Goal: Information Seeking & Learning: Learn about a topic

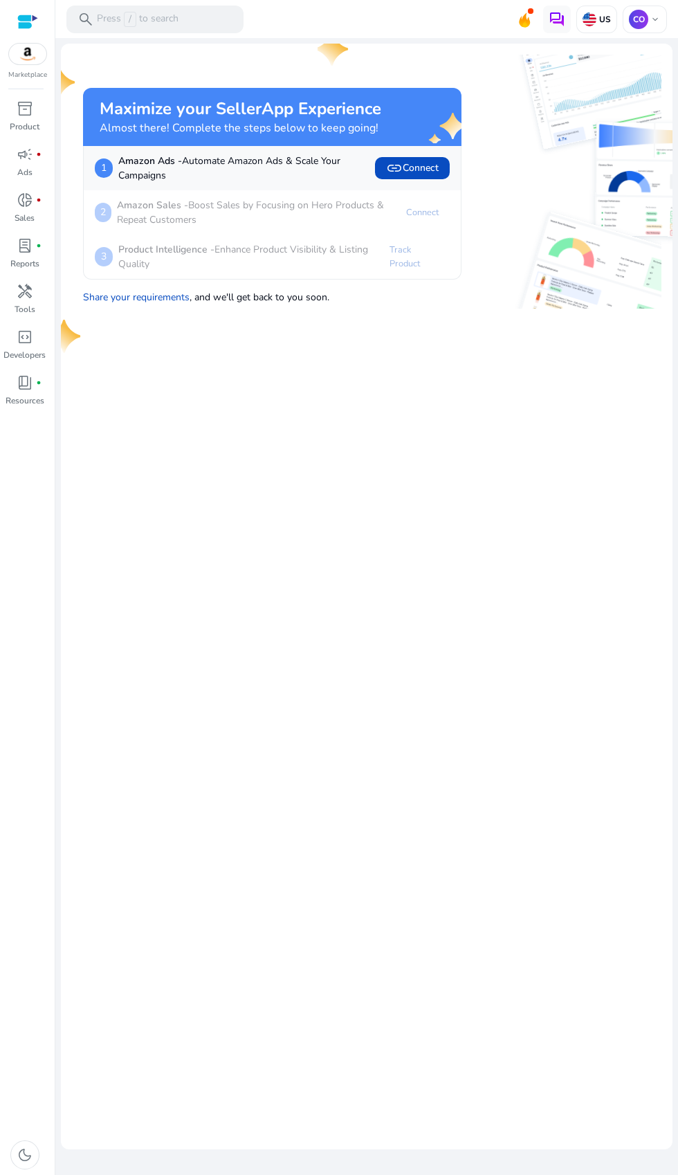
click at [45, 76] on p "Marketplace" at bounding box center [27, 75] width 39 height 10
click at [24, 113] on span "inventory_2" at bounding box center [25, 108] width 17 height 17
click at [26, 122] on p "Product" at bounding box center [25, 126] width 30 height 12
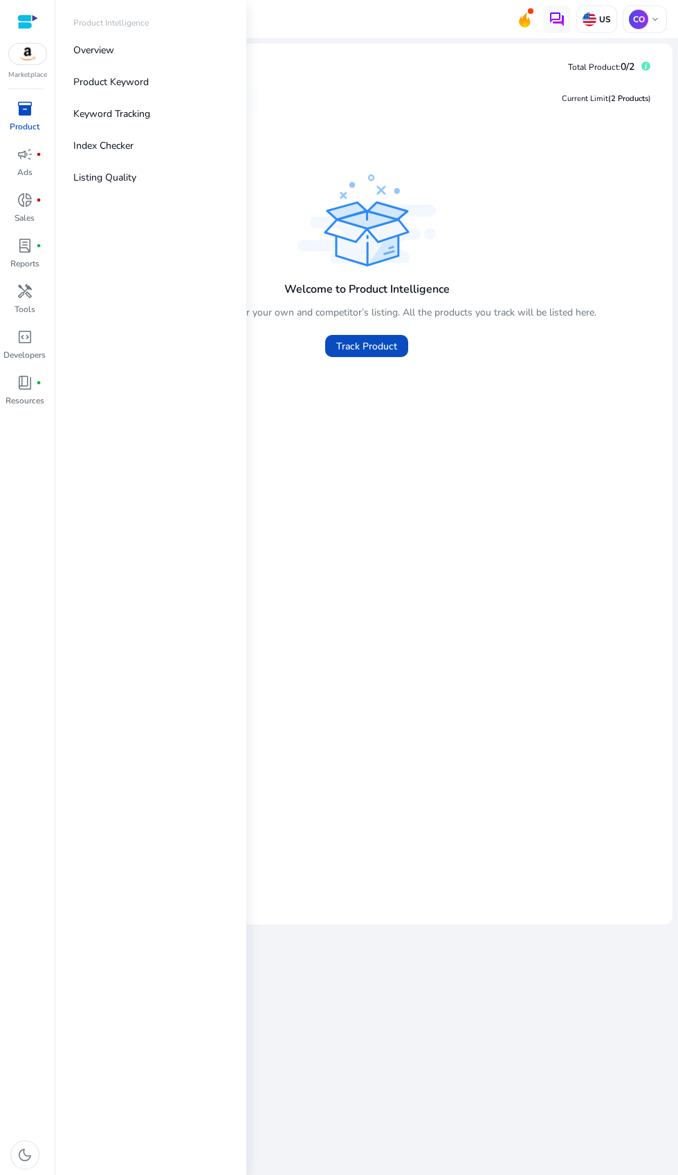
click at [92, 78] on p "Product Keyword" at bounding box center [110, 82] width 75 height 15
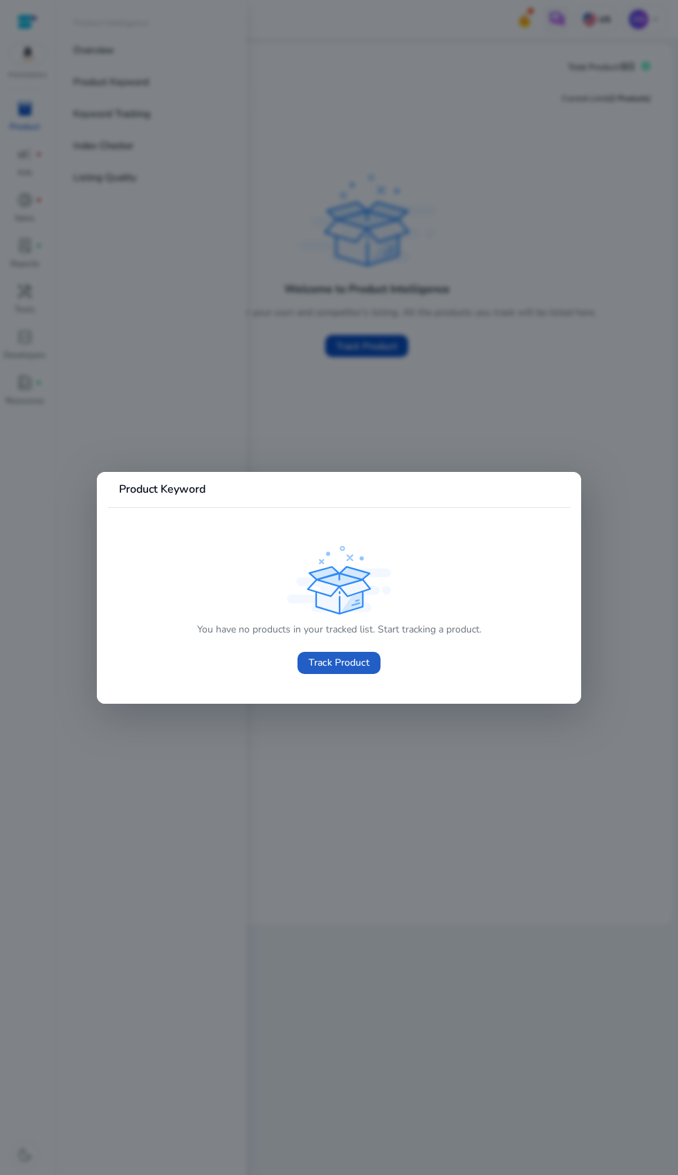
click at [362, 667] on span "Track Product" at bounding box center [339, 662] width 61 height 15
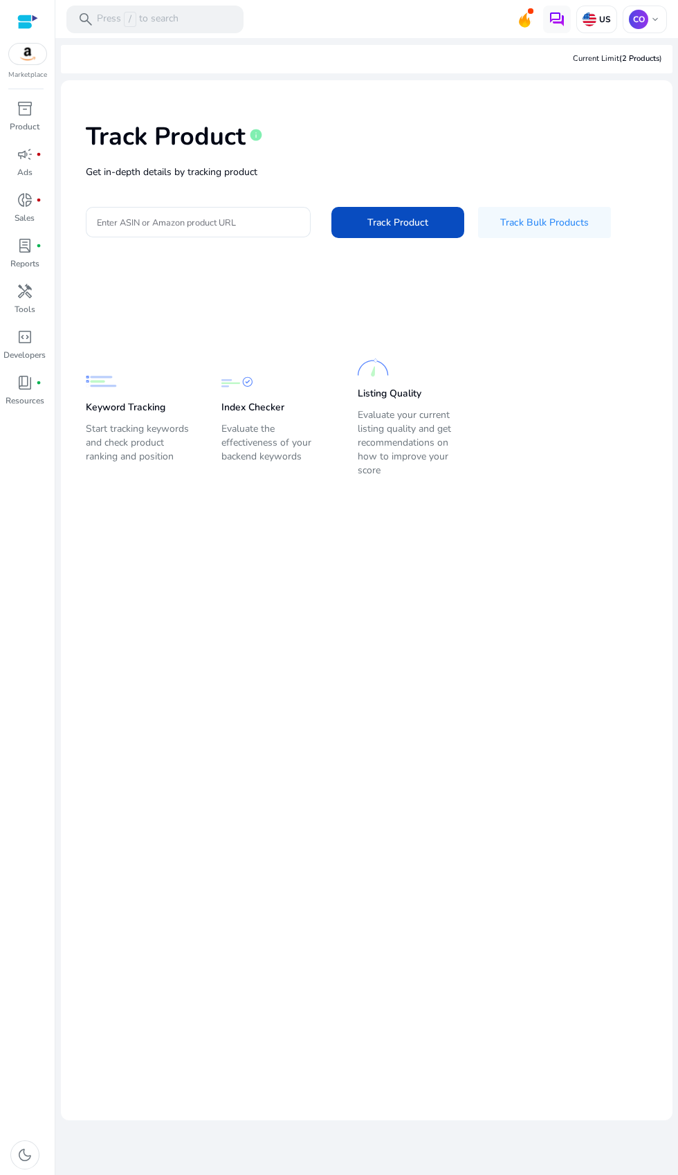
click at [24, 300] on span "handyman" at bounding box center [25, 291] width 17 height 17
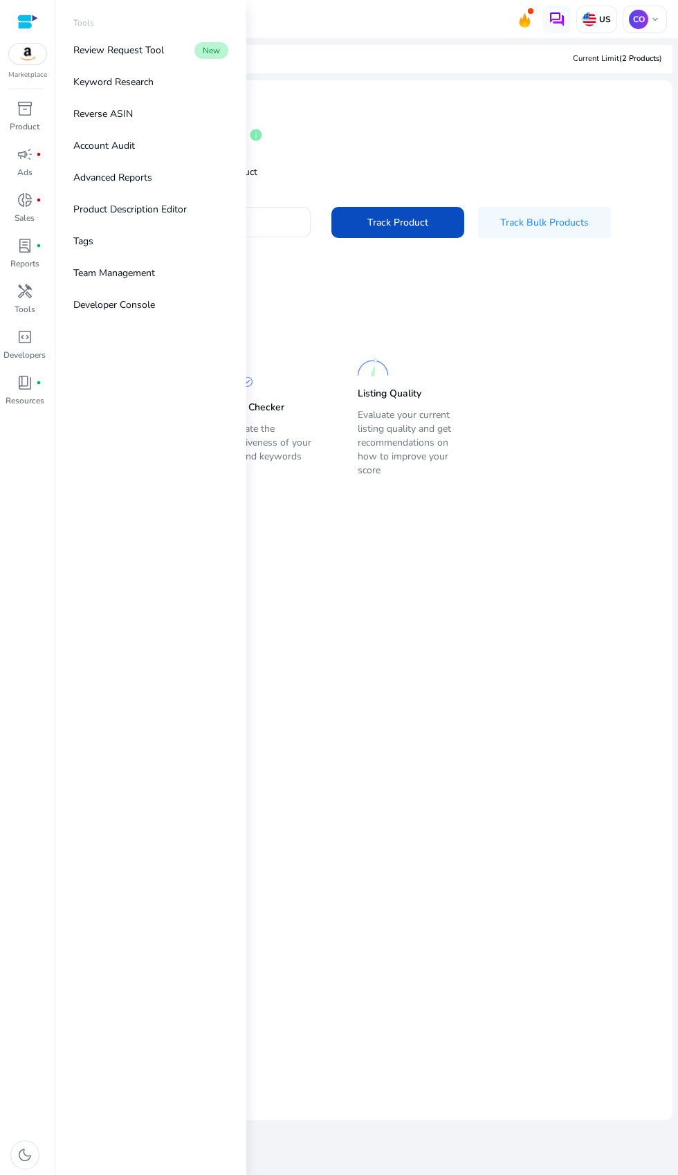
click at [91, 75] on p "Keyword Research" at bounding box center [113, 82] width 80 height 15
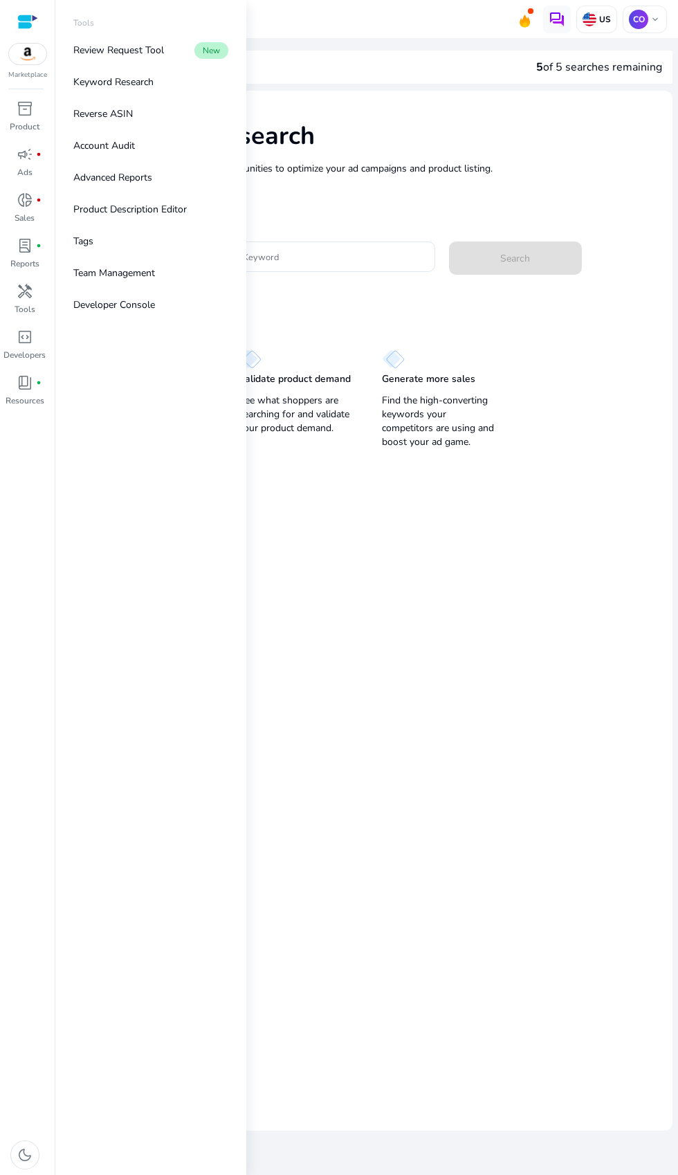
click at [506, 299] on div "Keyword Research Research and find keyword opportunities to optimize your ad ca…" at bounding box center [367, 272] width 612 height 363
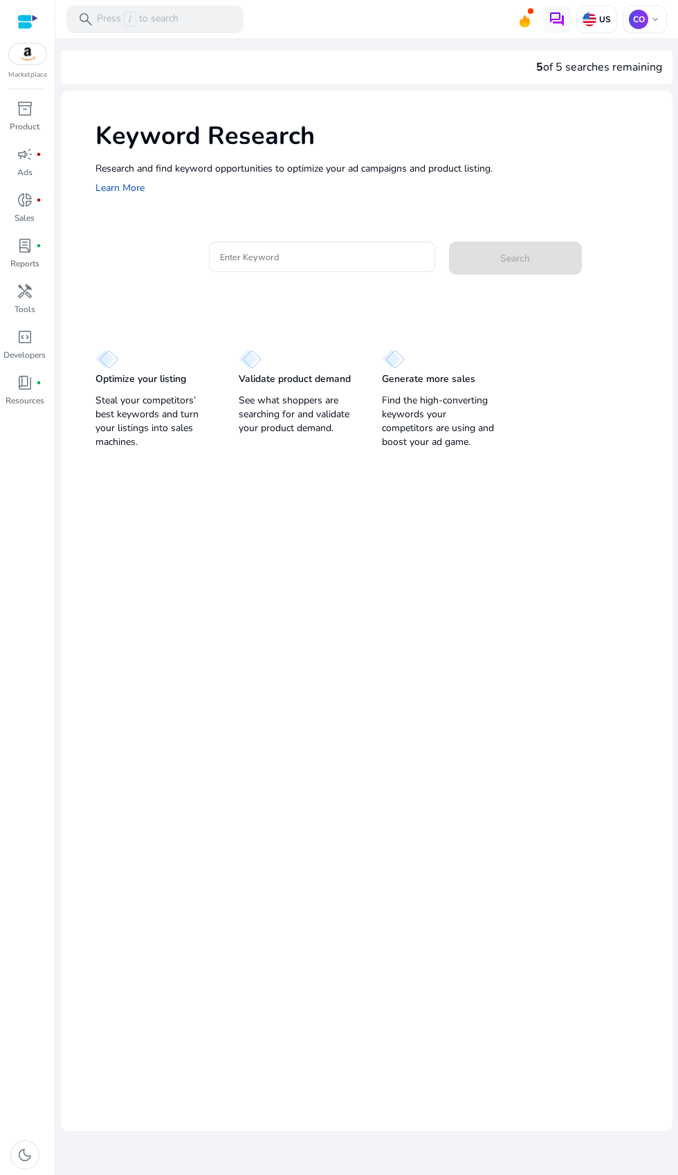
click at [492, 738] on mat-card "Keyword Research Research and find keyword opportunities to optimize your ad ca…" at bounding box center [367, 611] width 612 height 1040
click at [242, 260] on input "Enter Keyword" at bounding box center [322, 256] width 204 height 15
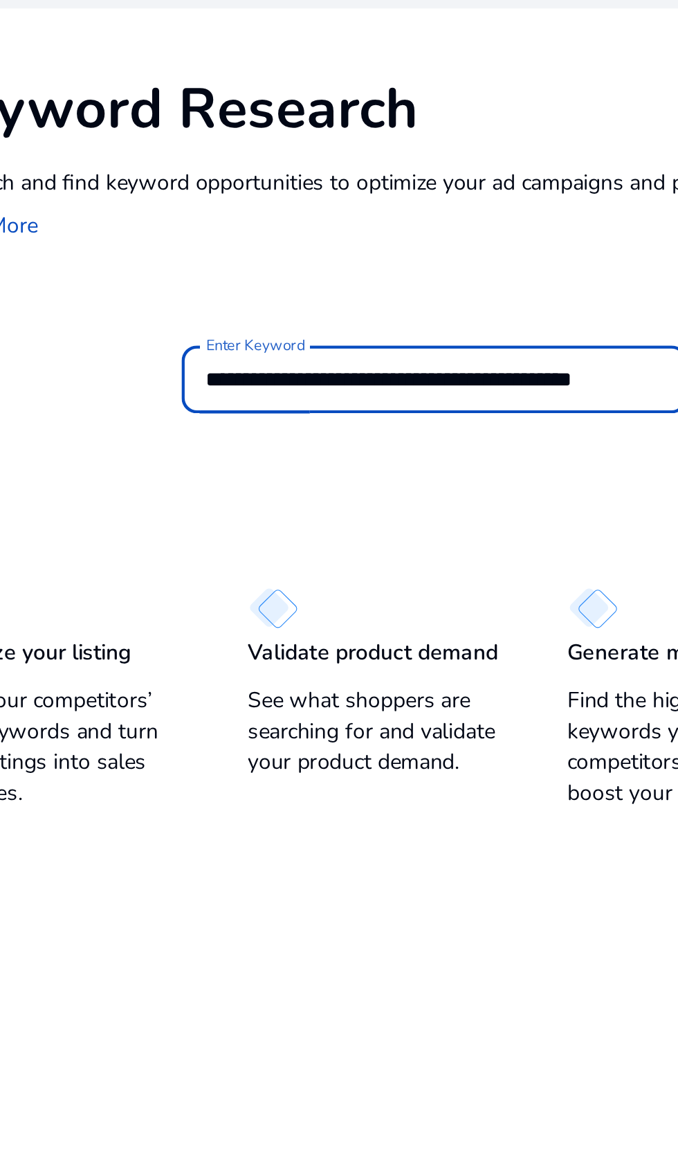
scroll to position [0, 3]
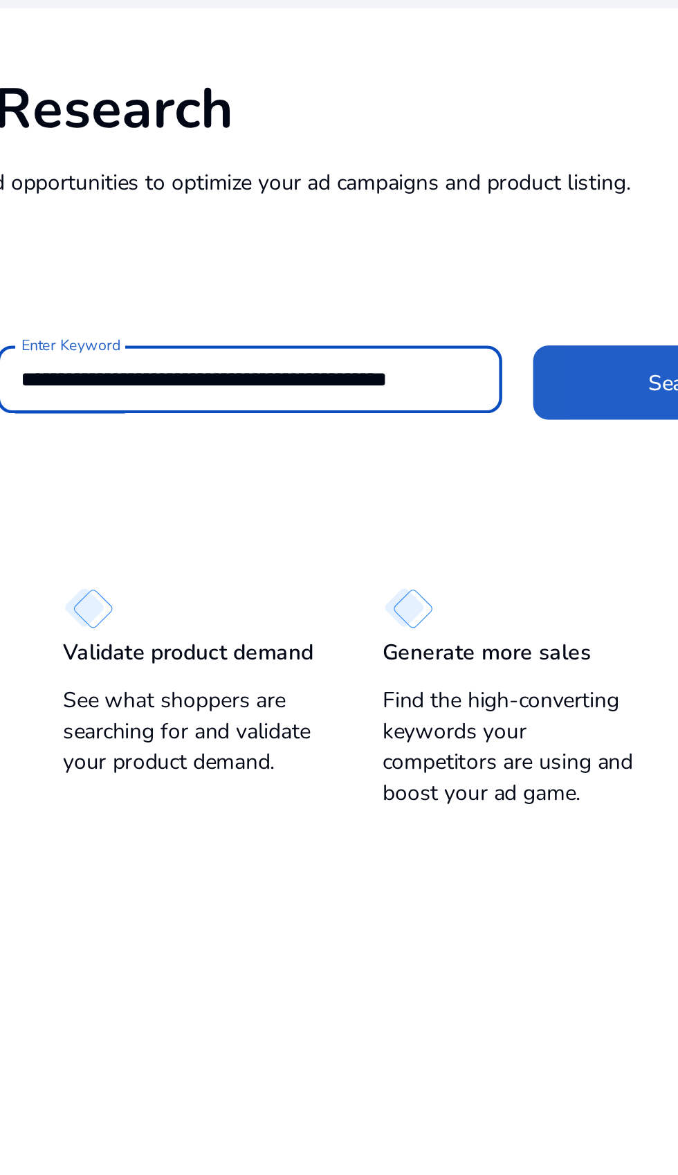
type input "**********"
click at [481, 263] on span at bounding box center [515, 258] width 133 height 33
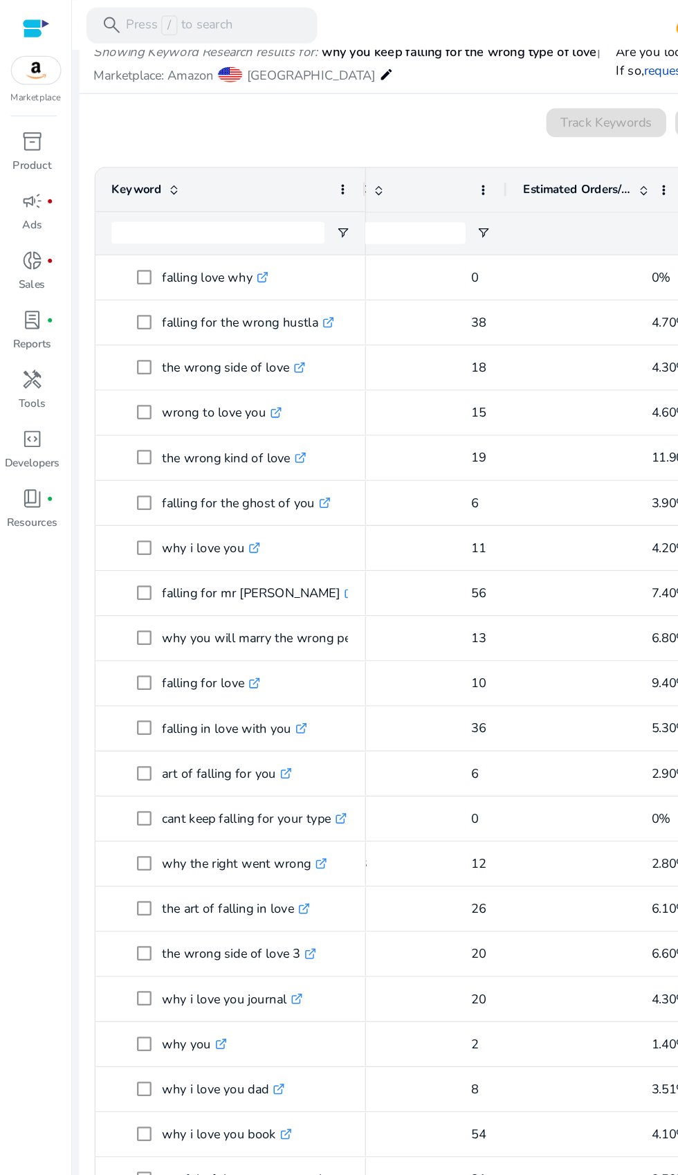
scroll to position [0, 0]
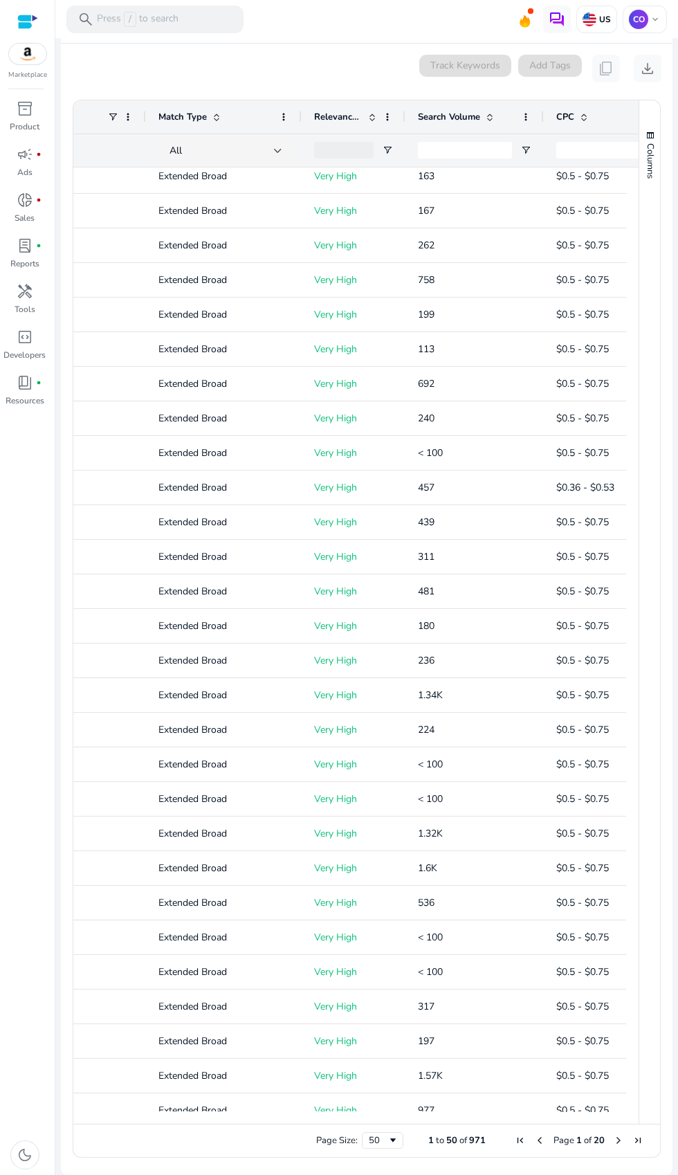
click at [534, 1135] on span "Previous Page" at bounding box center [539, 1140] width 11 height 11
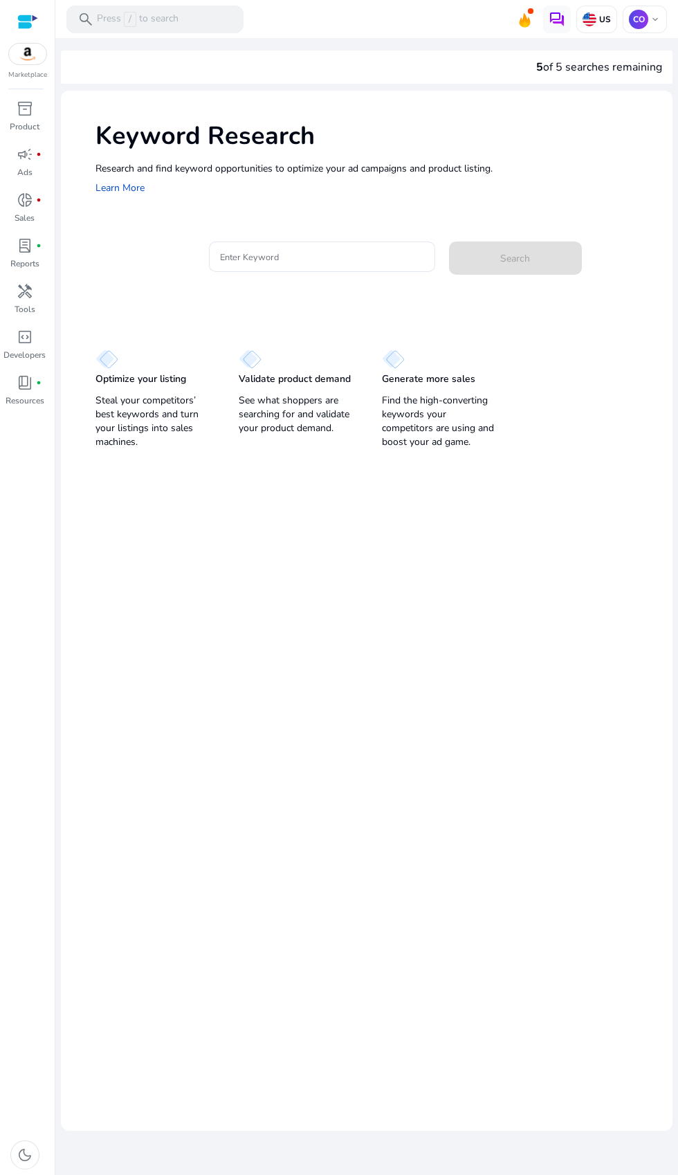
click at [27, 116] on span "inventory_2" at bounding box center [25, 108] width 17 height 17
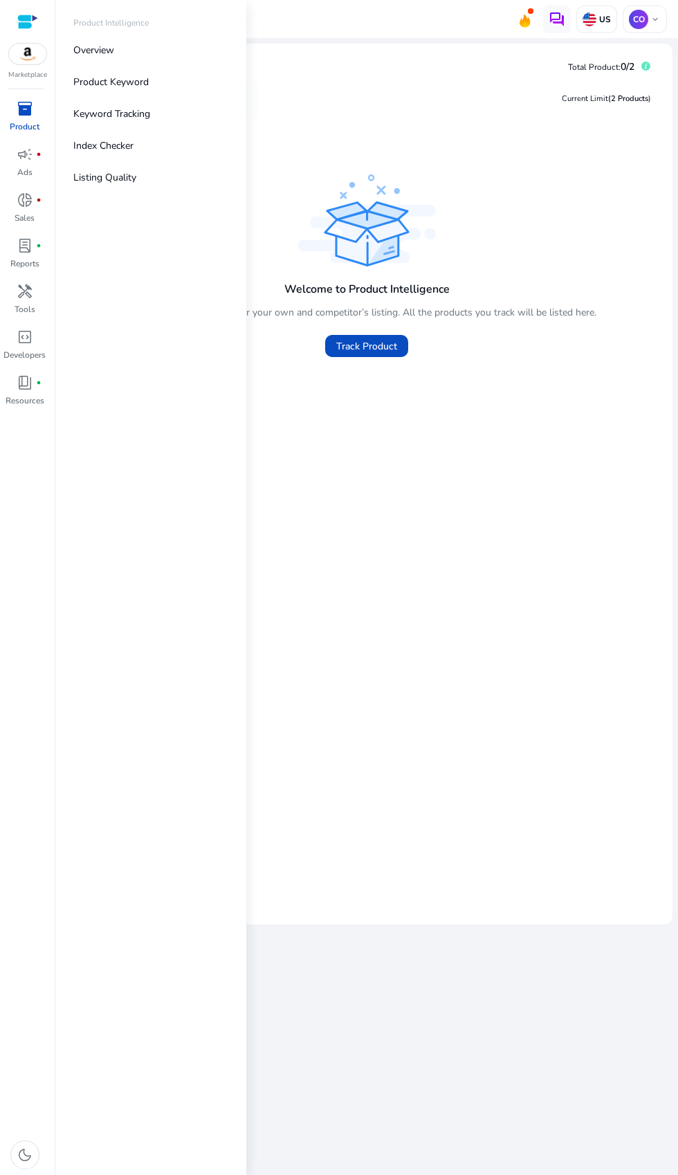
click at [29, 300] on span "handyman" at bounding box center [25, 291] width 17 height 17
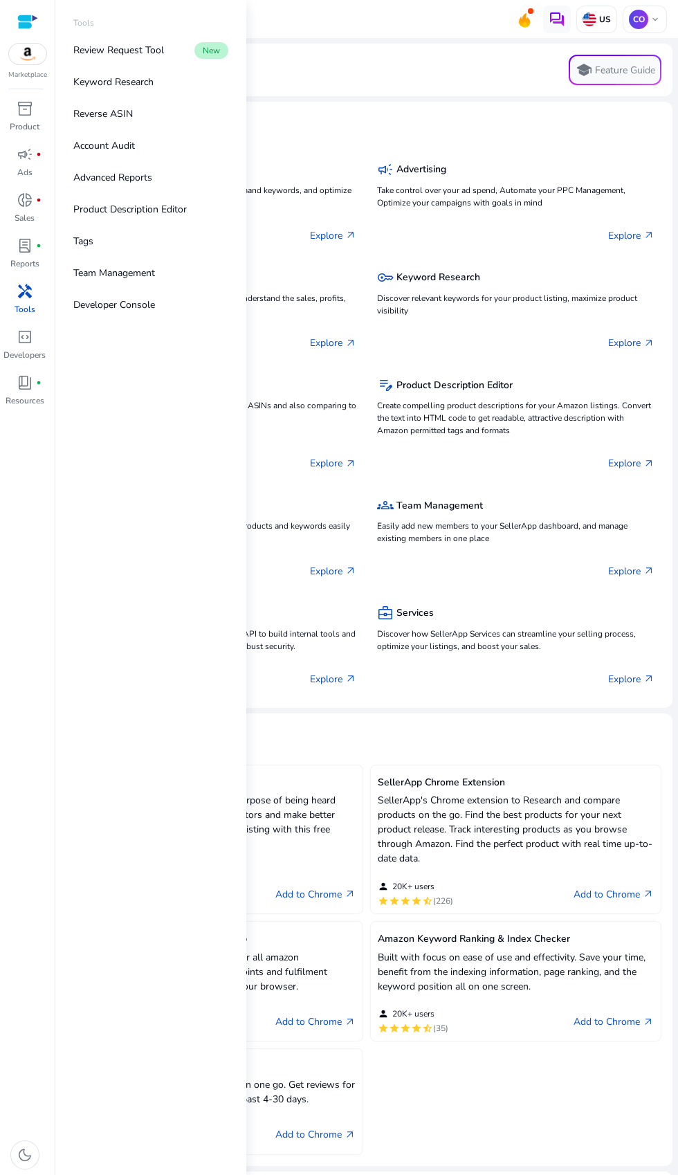
click at [592, 303] on p "Discover relevant keywords for your product listing, maximize product visibility" at bounding box center [516, 304] width 278 height 25
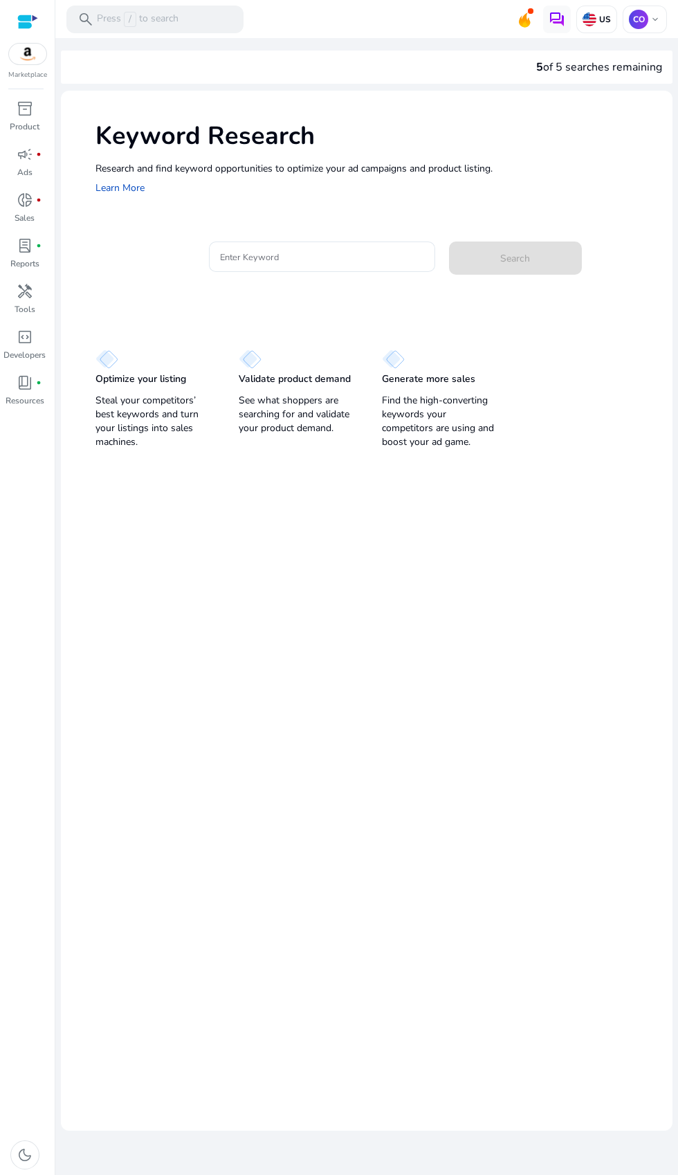
click at [318, 257] on input "Enter Keyword" at bounding box center [322, 256] width 204 height 15
click at [282, 260] on input "Enter Keyword" at bounding box center [322, 256] width 204 height 15
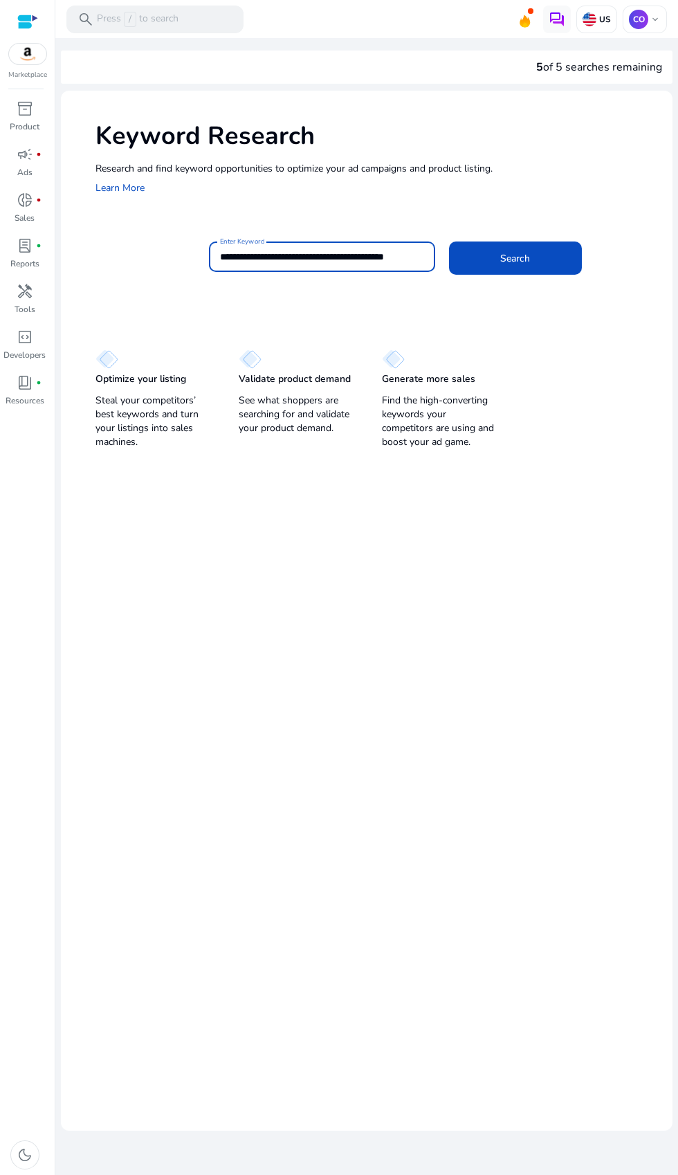
scroll to position [15, 0]
type input "**********"
click at [516, 242] on span at bounding box center [515, 258] width 133 height 33
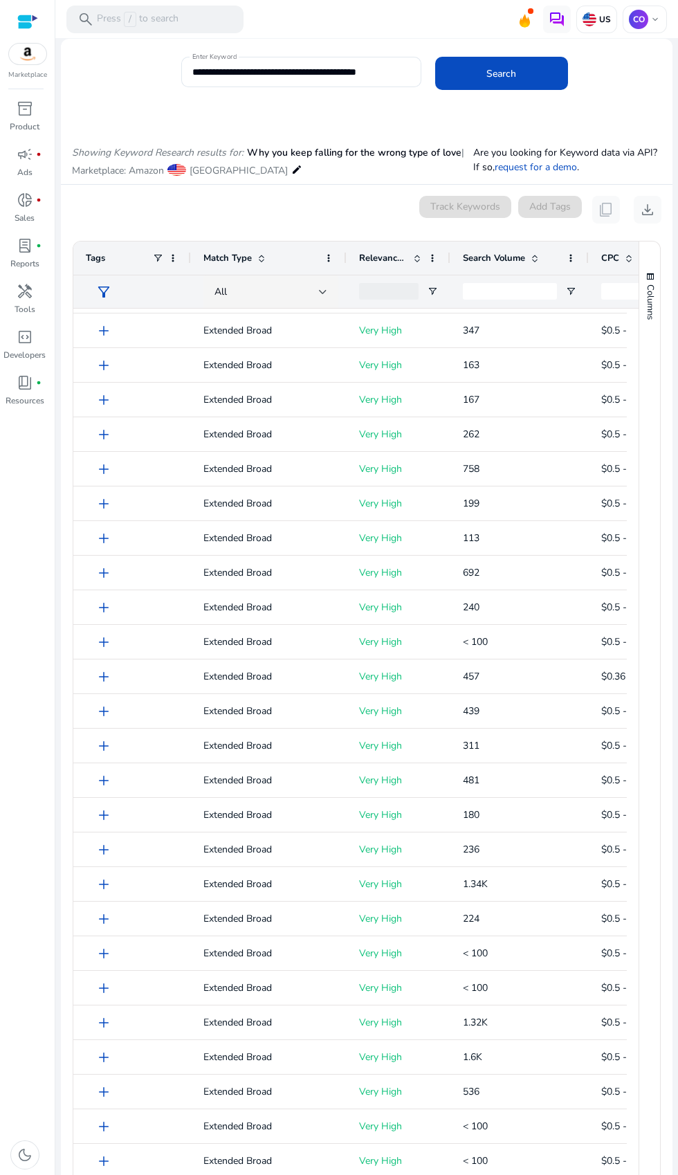
scroll to position [99, 0]
click at [610, 209] on app-icon-holder "content_copy" at bounding box center [606, 210] width 28 height 28
click at [608, 209] on app-icon-holder "content_copy" at bounding box center [606, 210] width 28 height 28
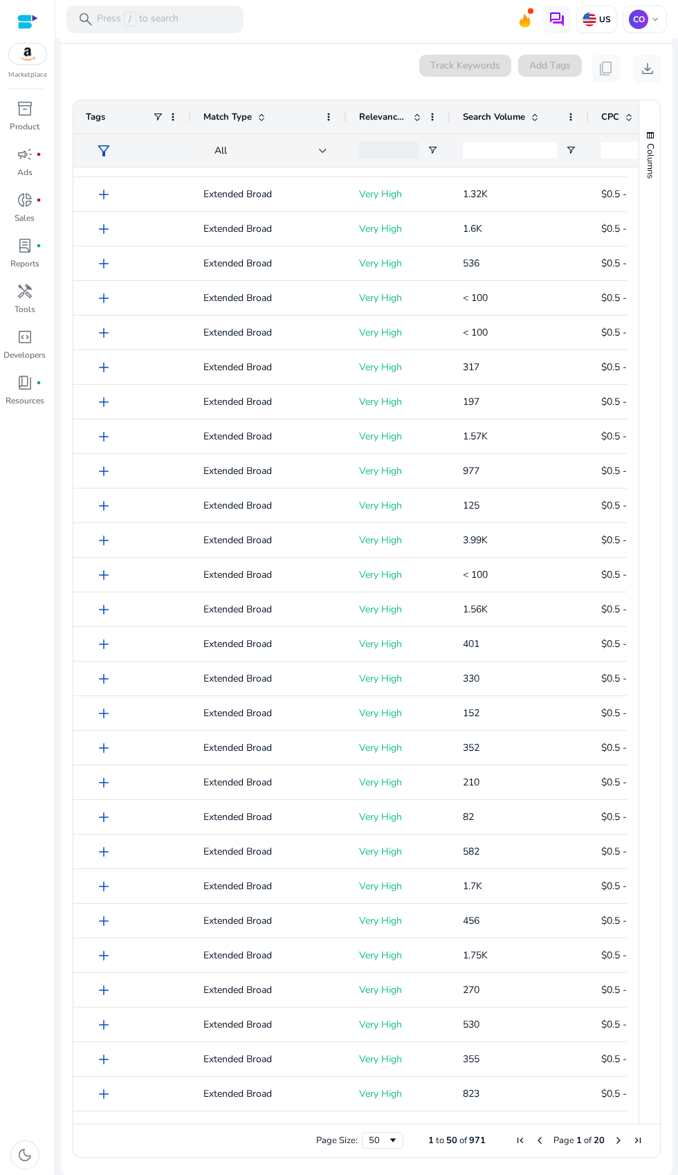
scroll to position [13, 0]
